Goal: Information Seeking & Learning: Learn about a topic

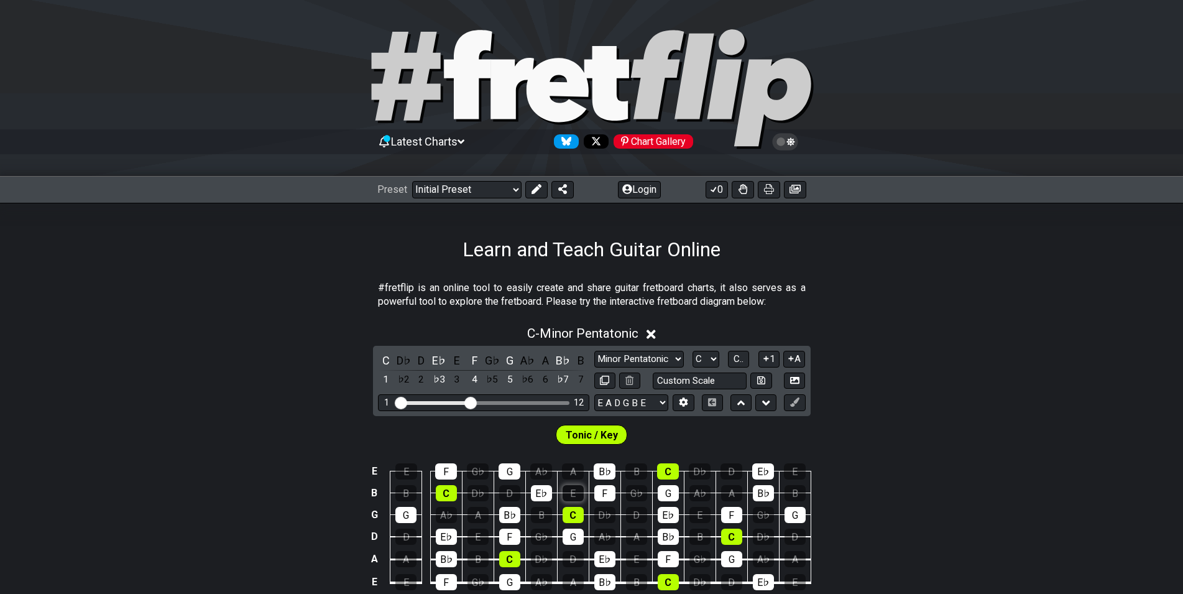
scroll to position [190, 0]
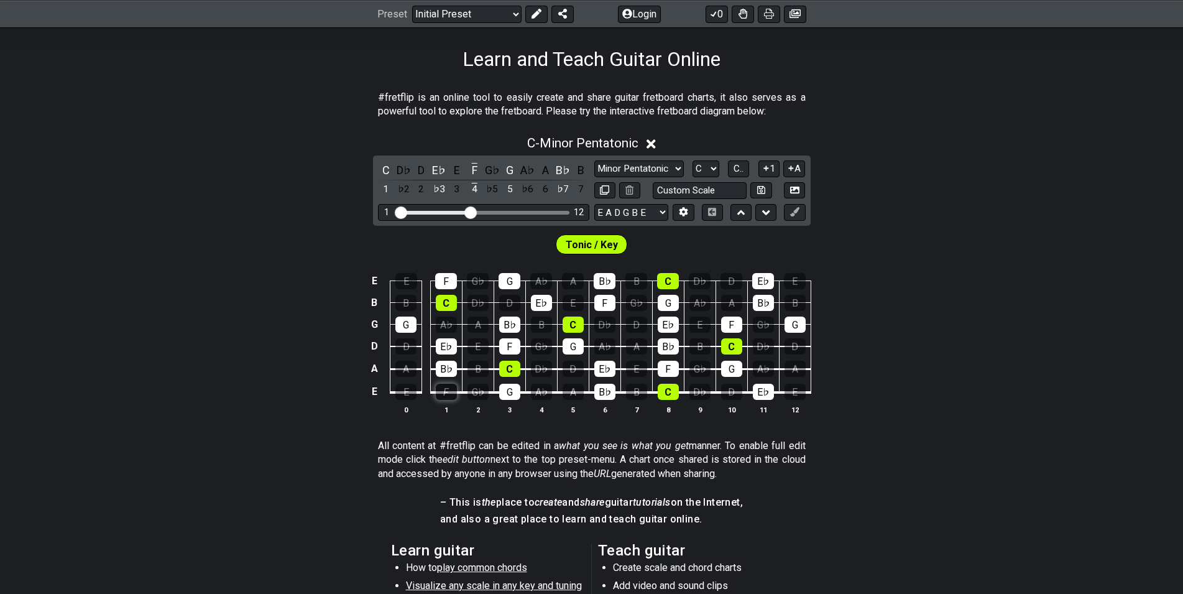
click at [454, 396] on div "F" at bounding box center [446, 392] width 21 height 16
click at [507, 392] on div "G" at bounding box center [509, 392] width 21 height 16
click at [457, 384] on td "F" at bounding box center [446, 381] width 32 height 24
click at [451, 388] on div "F" at bounding box center [446, 392] width 21 height 16
click at [509, 389] on div "G" at bounding box center [509, 392] width 21 height 16
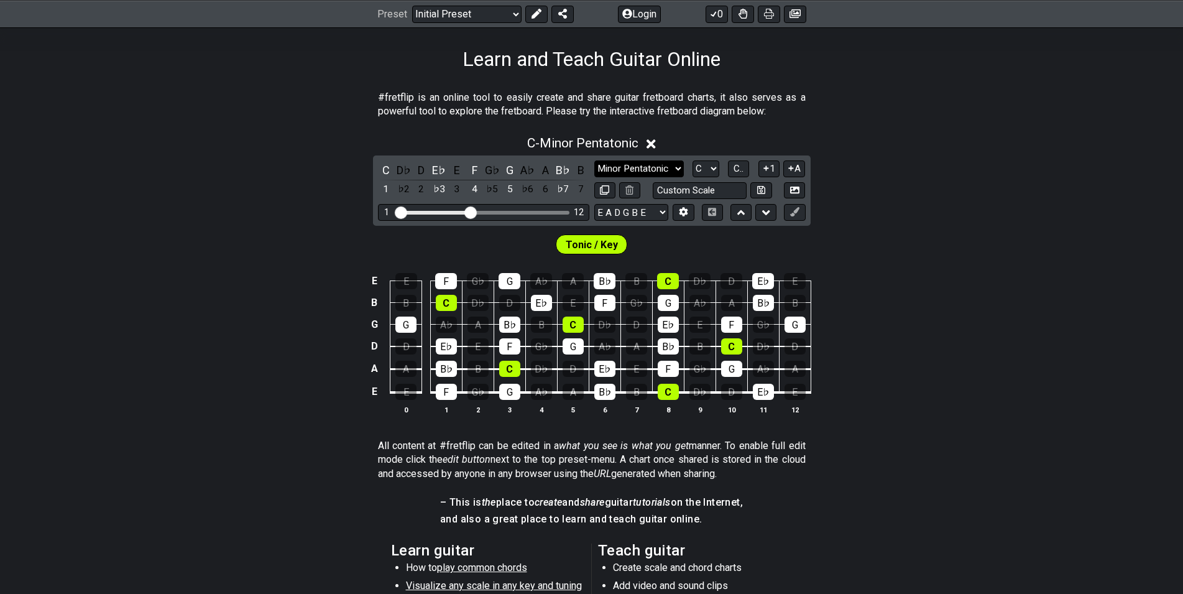
click at [594, 160] on select "Minor Pentatonic Click to edit Minor Pentatonic Major Pentatonic Minor Blues Ma…" at bounding box center [639, 168] width 90 height 17
click at [670, 169] on select "Minor Pentatonic Click to edit Minor Pentatonic Major Pentatonic Minor Blues Ma…" at bounding box center [639, 168] width 90 height 17
click at [593, 252] on span "Tonic / Key" at bounding box center [592, 245] width 52 height 18
click at [693, 160] on select "A♭ A A♯ B♭ B C C♯ D♭ D D♯ E♭ E F F♯ G♭ G G♯" at bounding box center [706, 168] width 27 height 17
click option "C" at bounding box center [0, 0] width 0 height 0
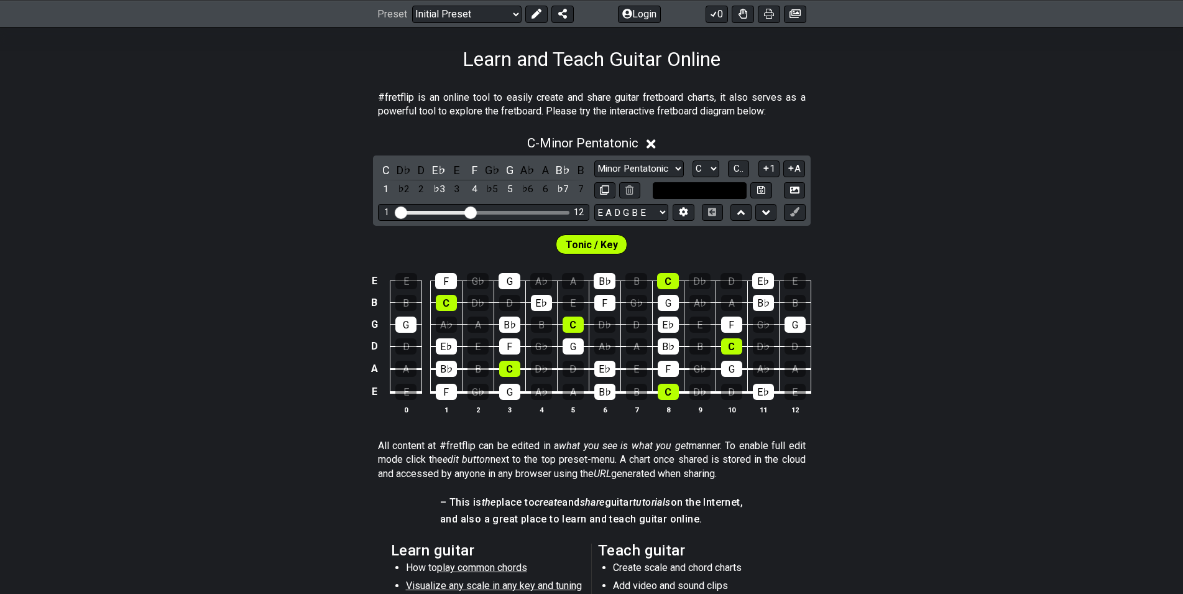
click at [709, 192] on input "text" at bounding box center [700, 190] width 95 height 17
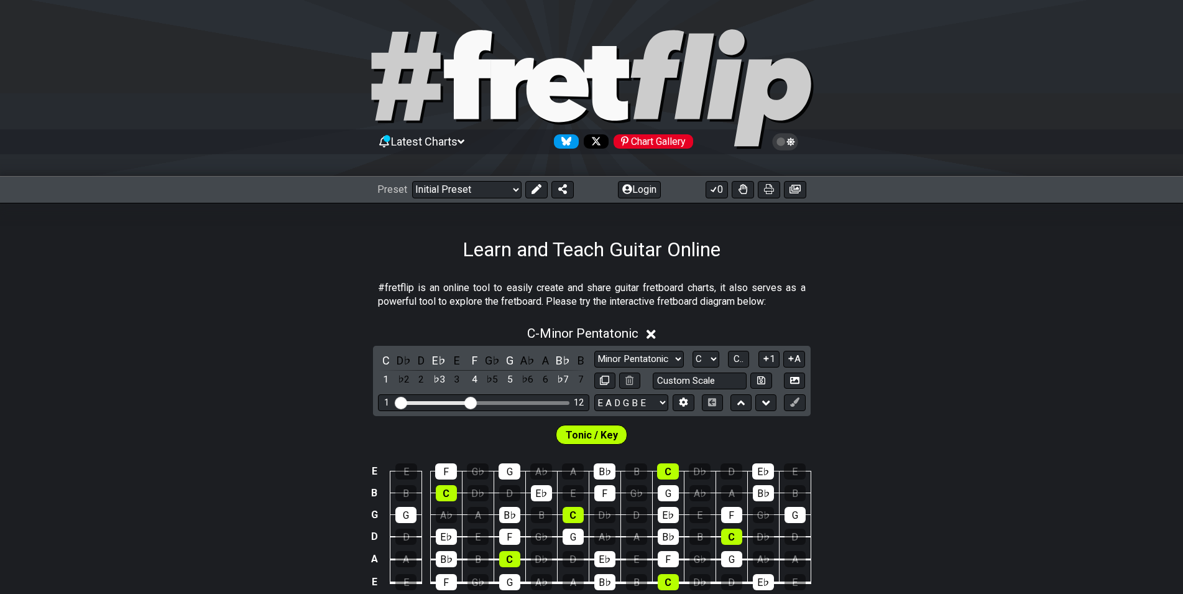
scroll to position [190, 0]
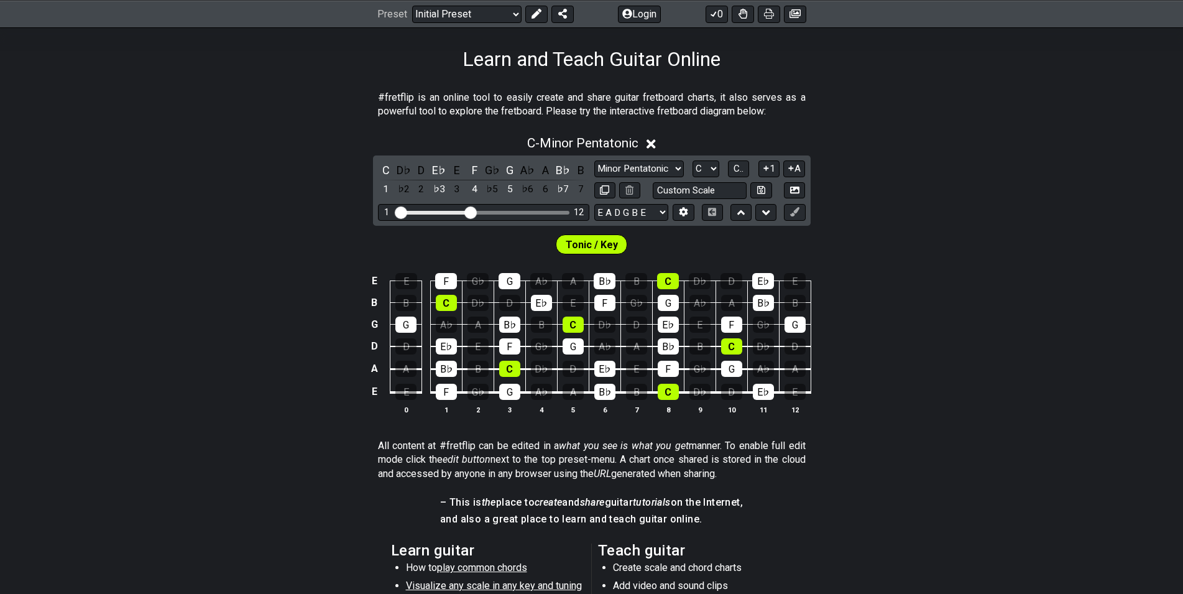
click at [594, 160] on select "Minor Pentatonic Click to edit Minor Pentatonic Major Pentatonic Minor Blues Ma…" at bounding box center [639, 168] width 90 height 17
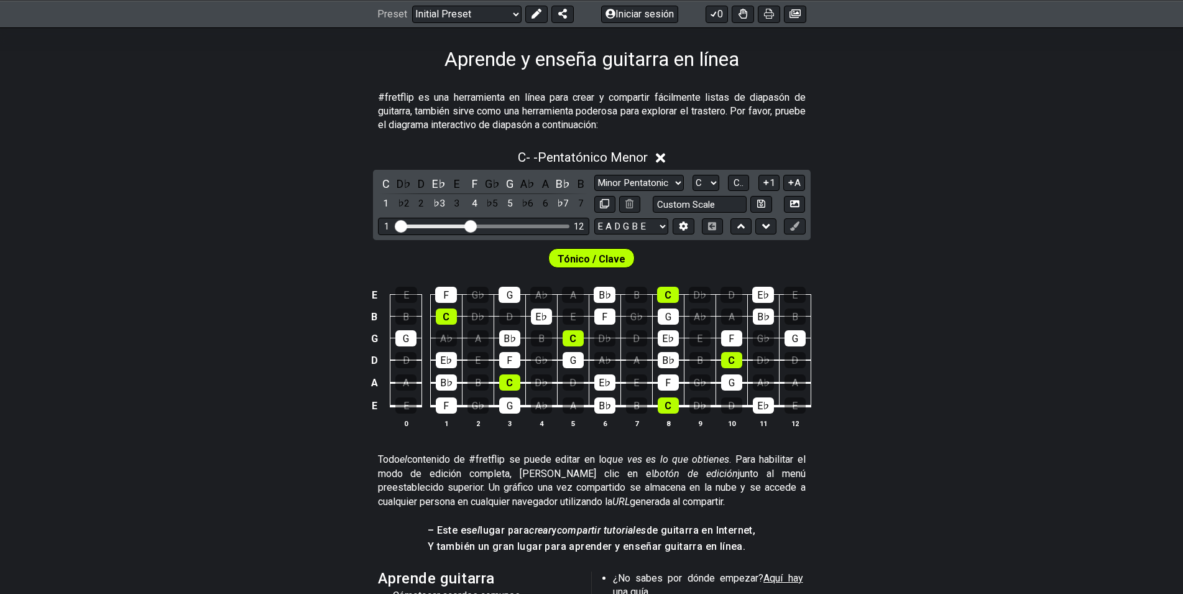
scroll to position [254, 0]
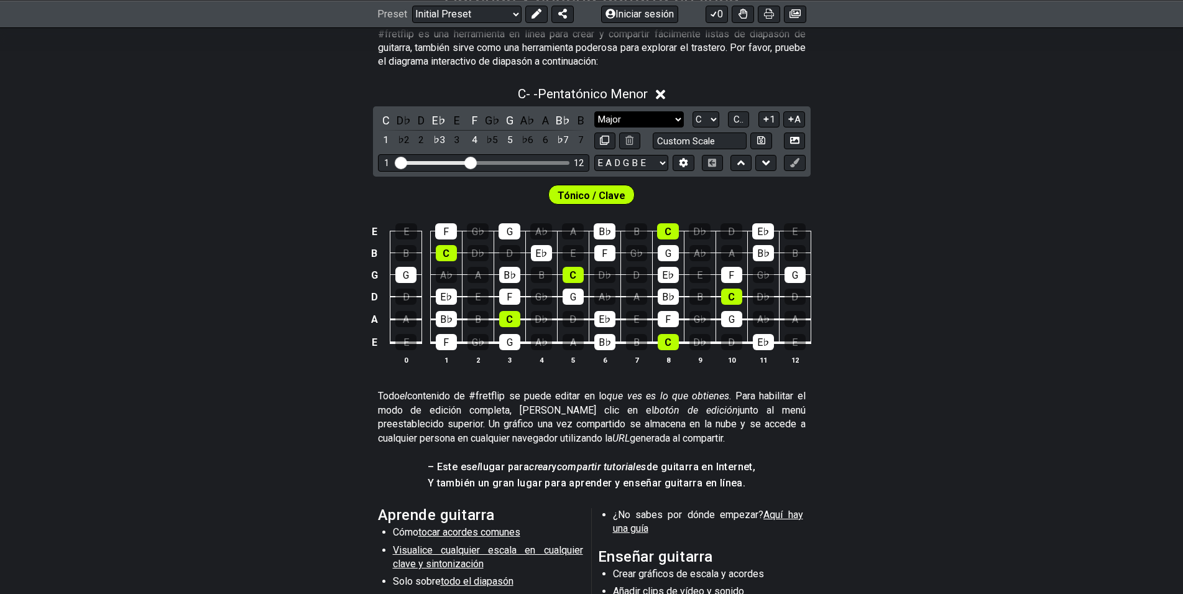
click option "Major" at bounding box center [0, 0] width 0 height 0
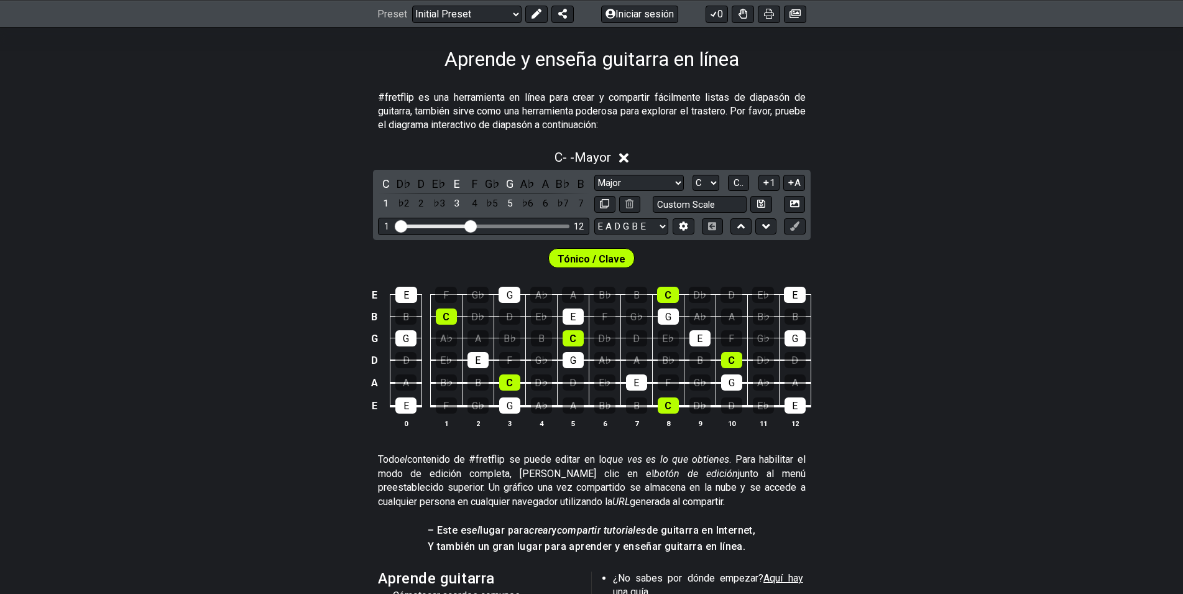
scroll to position [127, 0]
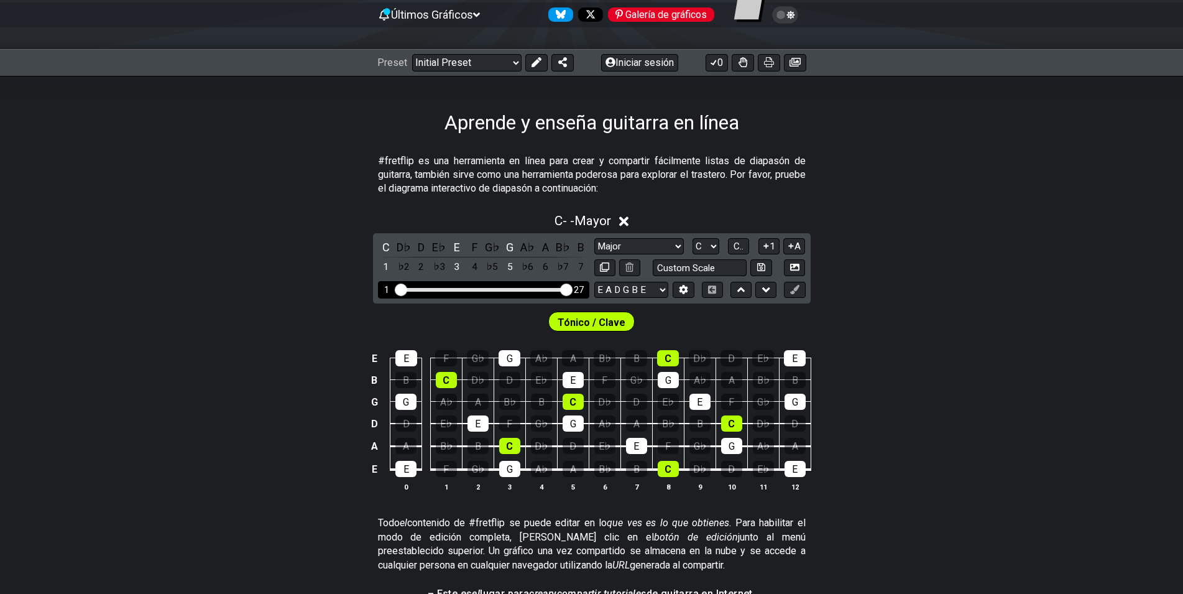
drag, startPoint x: 471, startPoint y: 287, endPoint x: 590, endPoint y: 287, distance: 118.8
click at [572, 288] on input "Rango de traste visible" at bounding box center [483, 288] width 177 height 0
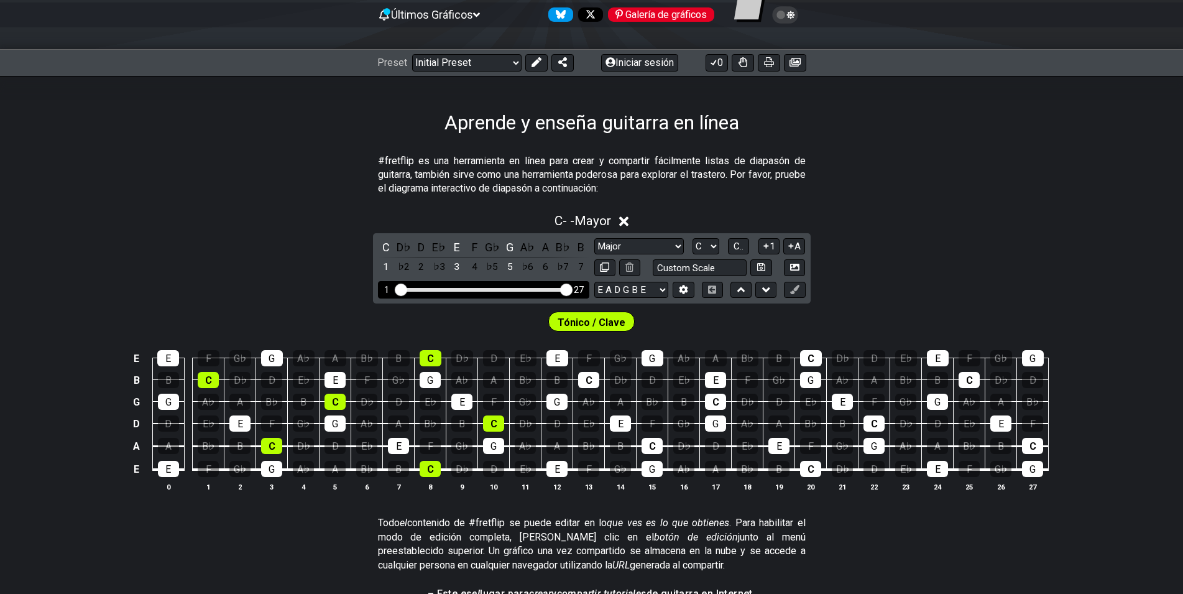
drag, startPoint x: 560, startPoint y: 289, endPoint x: 578, endPoint y: 291, distance: 18.1
click at [570, 290] on div "1 27" at bounding box center [483, 290] width 172 height 0
click at [436, 263] on div "♭3" at bounding box center [439, 267] width 16 height 17
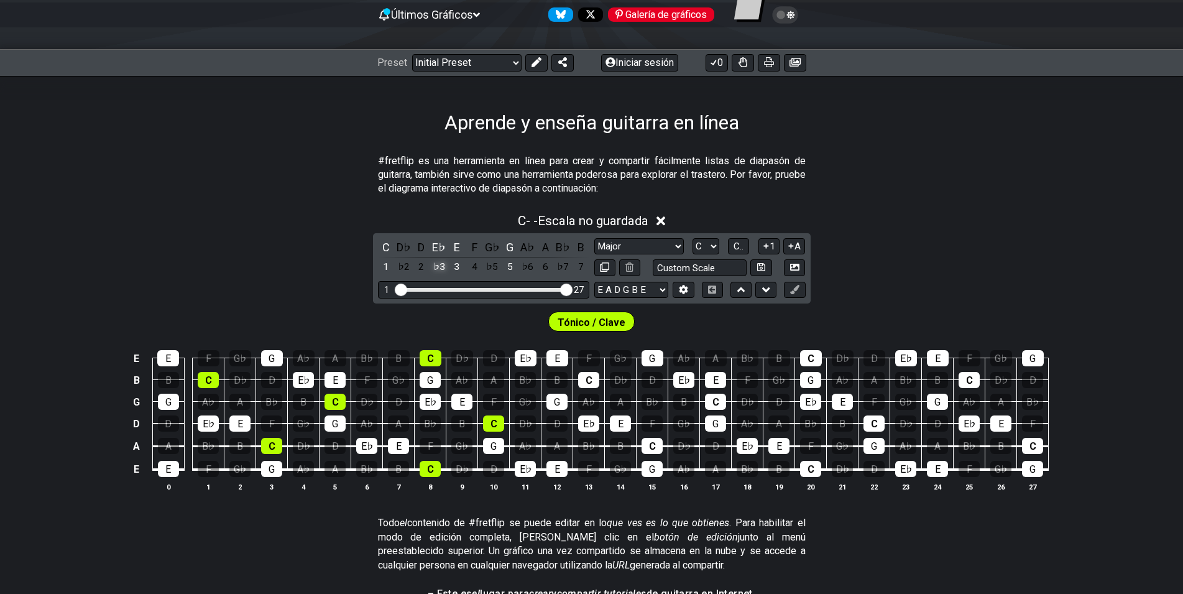
click at [436, 263] on div "♭3" at bounding box center [439, 267] width 16 height 17
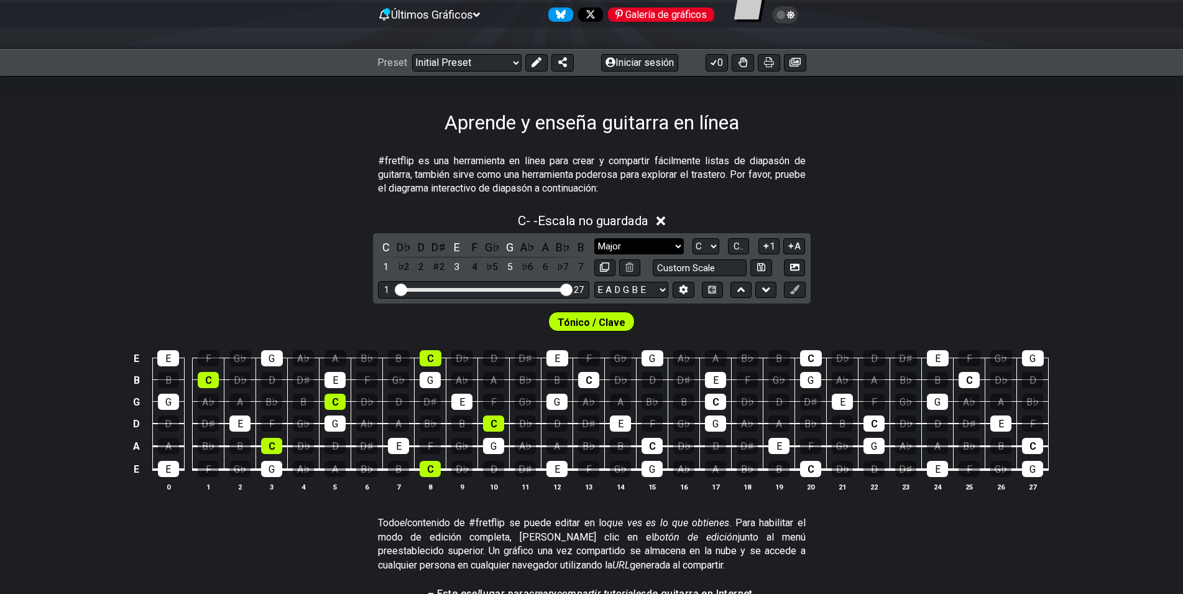
click at [594, 238] on select "Minor Pentatonic Click to edit Minor Pentatonic Major Pentatonic Minor Blues Ma…" at bounding box center [639, 246] width 90 height 17
click at [659, 247] on select "Minor Pentatonic Click to edit Minor Pentatonic Major Pentatonic Minor Blues Ma…" at bounding box center [639, 246] width 90 height 17
click at [693, 238] on select "A♭ A A♯ B♭ B C C♯ D♭ D D♯ E♭ E F F♯ G♭ G G♯" at bounding box center [706, 246] width 27 height 17
click option "C" at bounding box center [0, 0] width 0 height 0
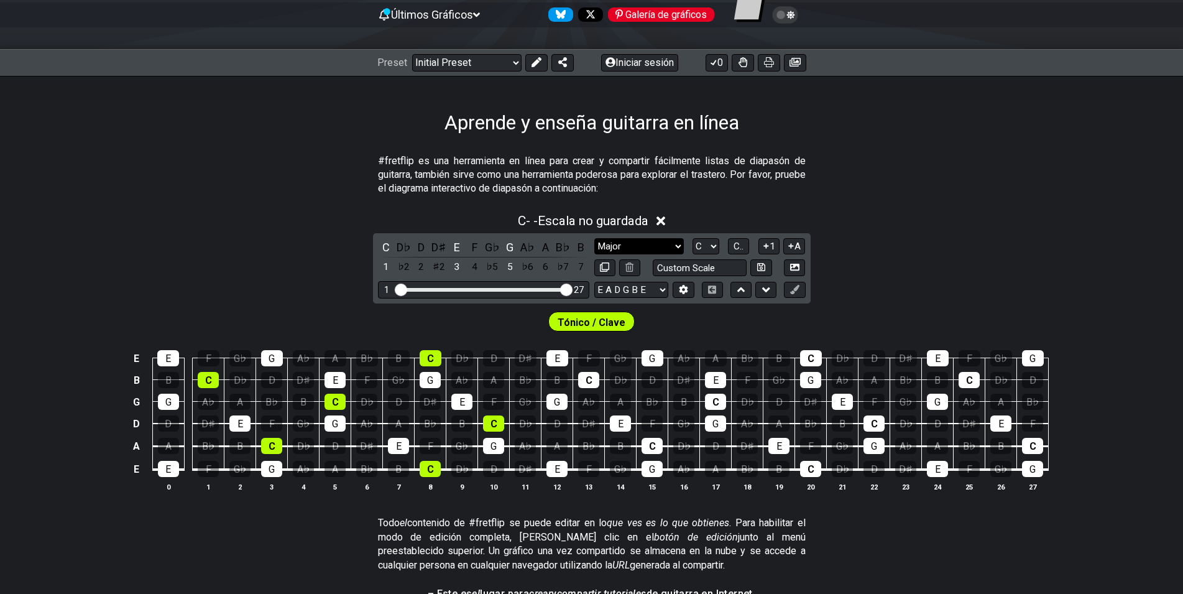
click at [594, 238] on select "Minor Pentatonic Click to edit Minor Pentatonic Major Pentatonic Minor Blues Ma…" at bounding box center [639, 246] width 90 height 17
select select "Major / [PERSON_NAME]"
click option "Major / [PERSON_NAME]" at bounding box center [0, 0] width 0 height 0
